Goal: Transaction & Acquisition: Download file/media

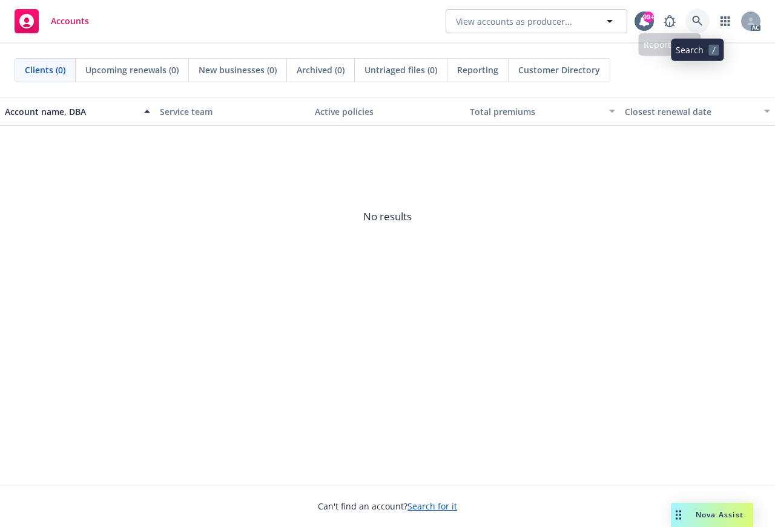
click at [691, 18] on link at bounding box center [697, 21] width 24 height 24
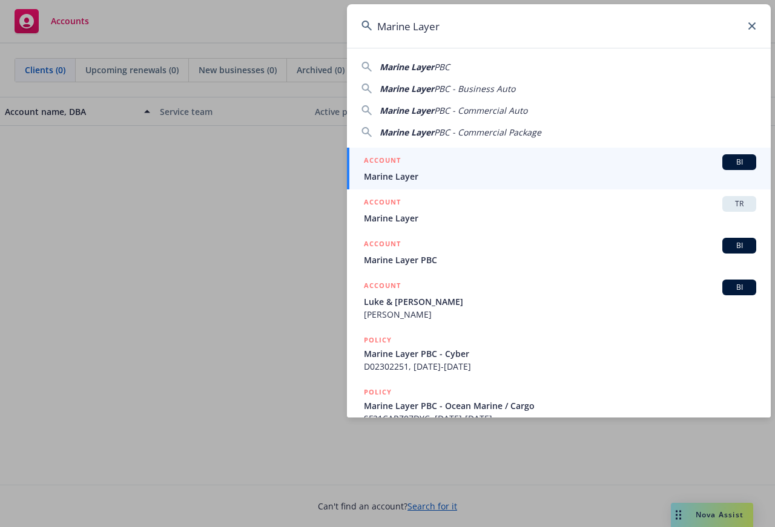
type input "Marine Layer"
click at [398, 171] on span "Marine Layer" at bounding box center [560, 176] width 392 height 13
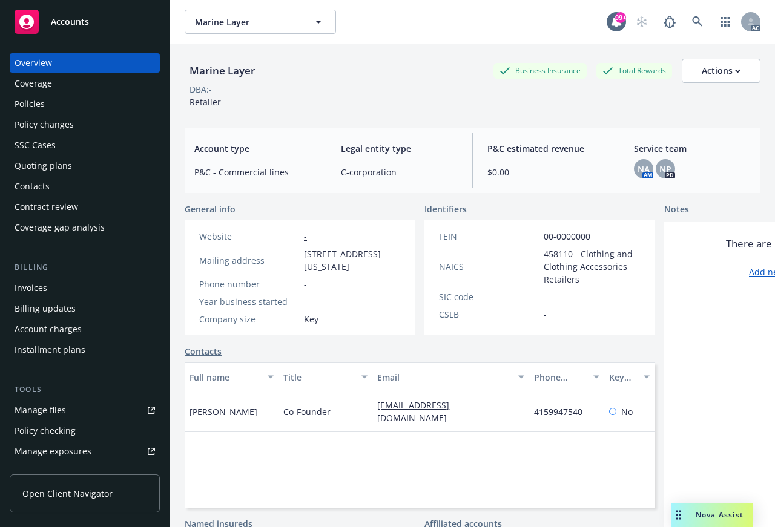
click at [28, 79] on div "Coverage" at bounding box center [34, 83] width 38 height 19
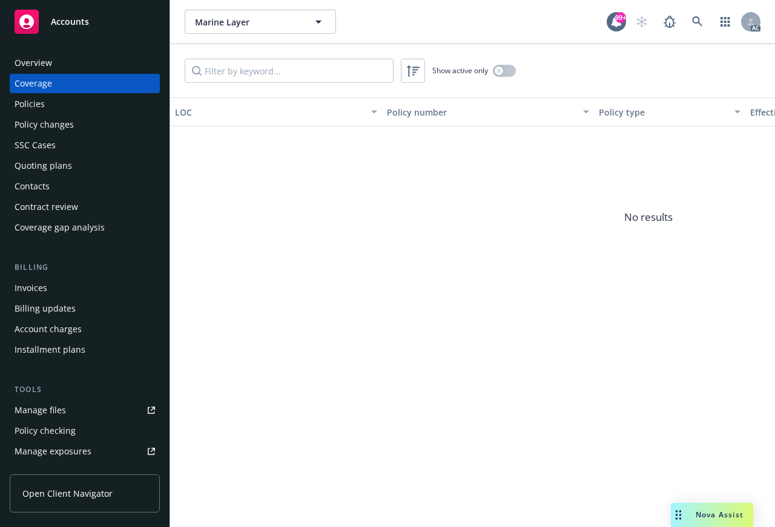
click at [40, 62] on div "Overview" at bounding box center [34, 62] width 38 height 19
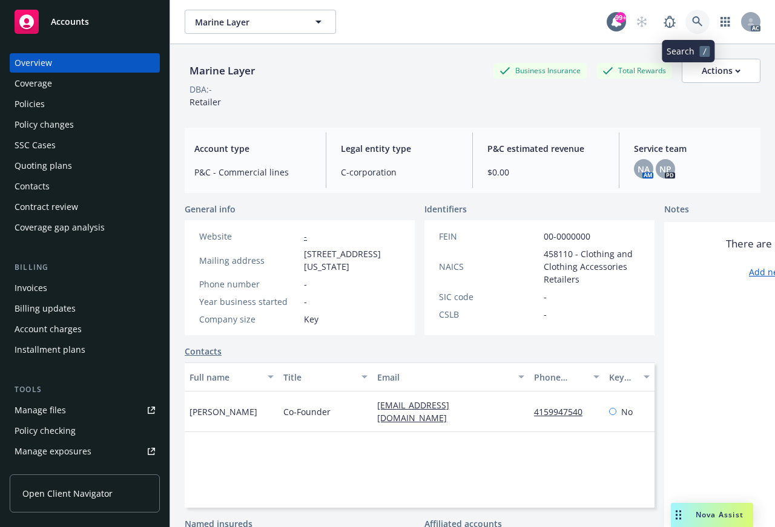
click at [692, 21] on icon at bounding box center [697, 21] width 10 height 10
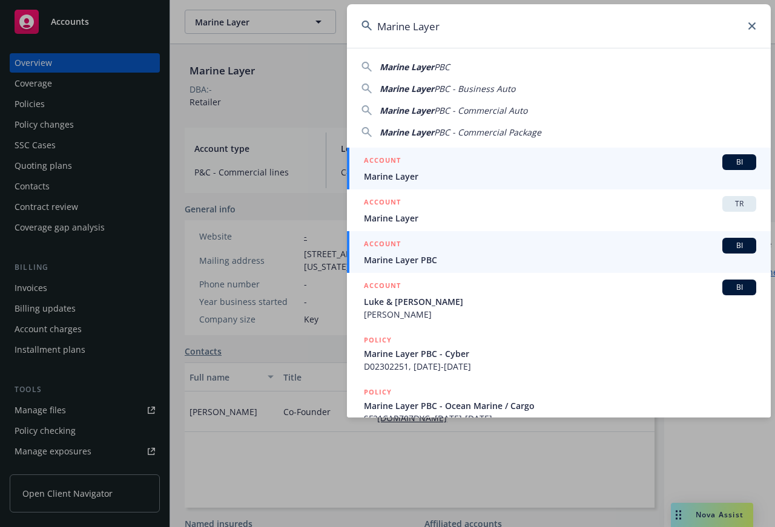
type input "Marine Layer"
click at [396, 260] on span "Marine Layer PBC" at bounding box center [560, 260] width 392 height 13
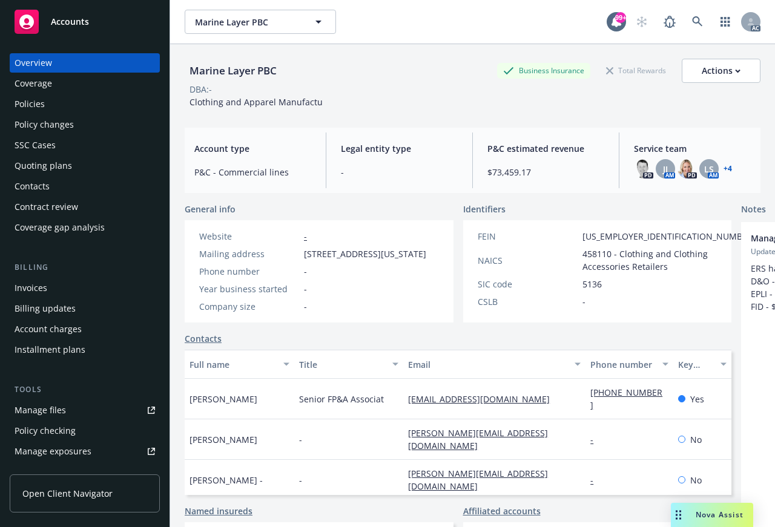
click at [32, 82] on div "Coverage" at bounding box center [34, 83] width 38 height 19
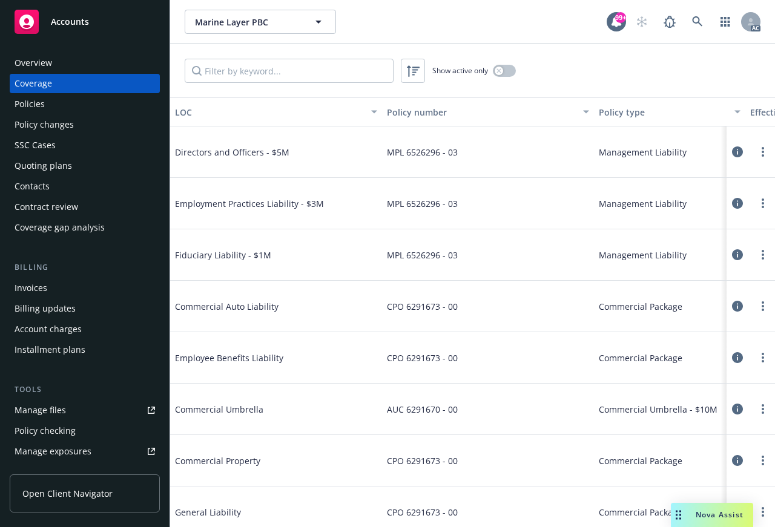
click at [27, 100] on div "Policies" at bounding box center [30, 103] width 30 height 19
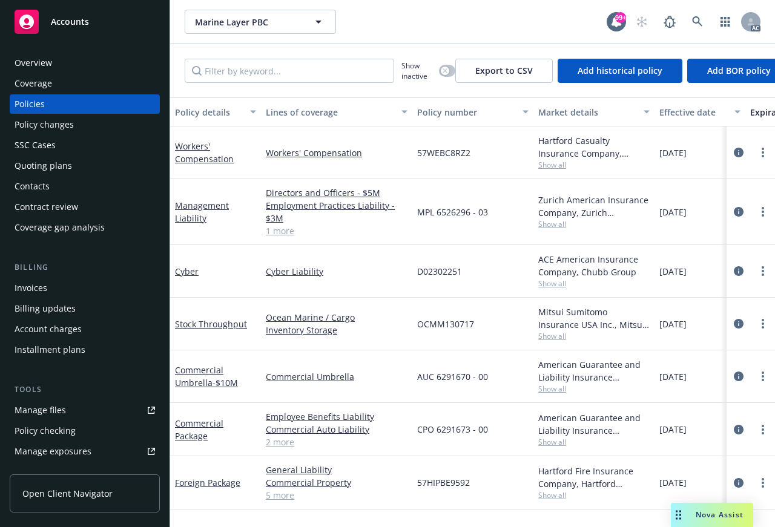
scroll to position [1, 0]
click at [192, 379] on link "Commercial Umbrella - $10M" at bounding box center [206, 376] width 63 height 24
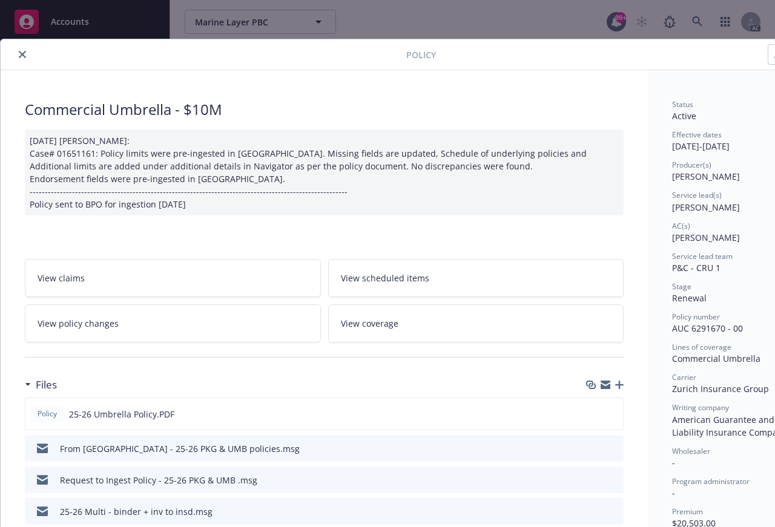
click at [603, 382] on icon "button" at bounding box center [605, 383] width 10 height 4
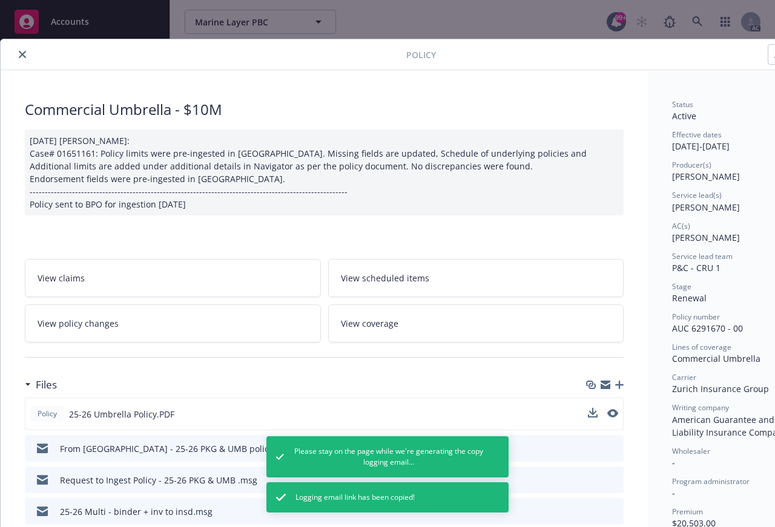
click at [597, 409] on div at bounding box center [603, 414] width 30 height 13
click at [588, 414] on icon "download file" at bounding box center [591, 413] width 10 height 10
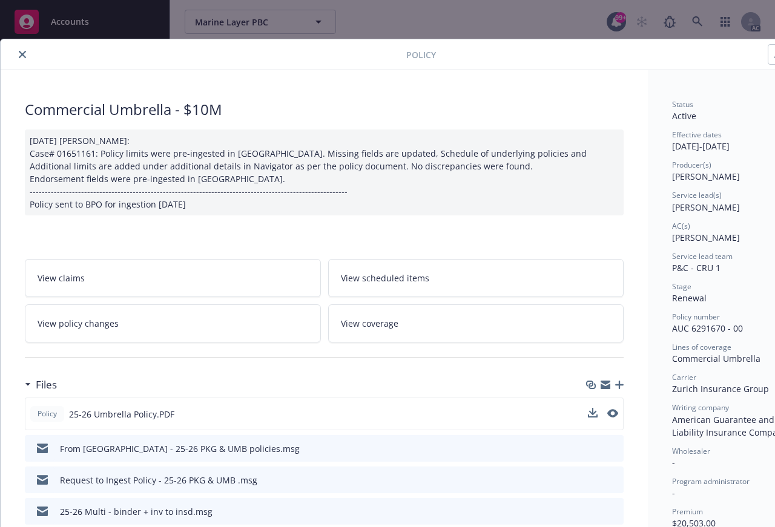
click at [21, 54] on icon "close" at bounding box center [22, 54] width 7 height 7
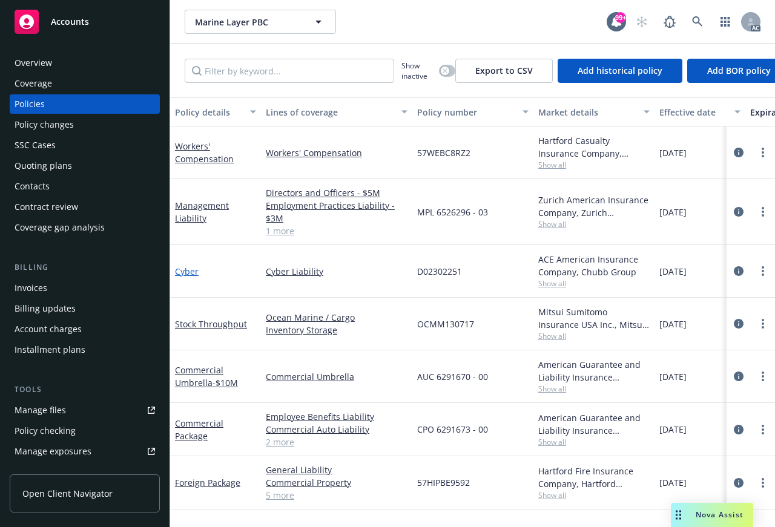
click at [185, 271] on link "Cyber" at bounding box center [187, 271] width 24 height 11
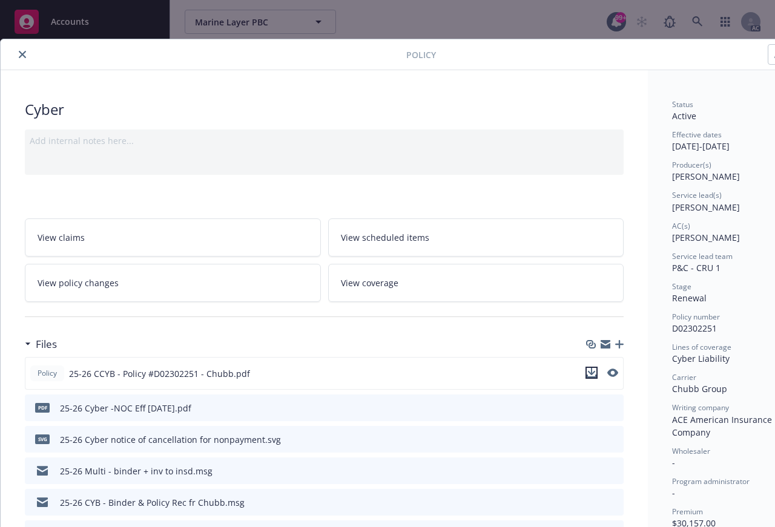
click at [594, 374] on icon "download file" at bounding box center [591, 373] width 10 height 10
